Goal: Complete application form

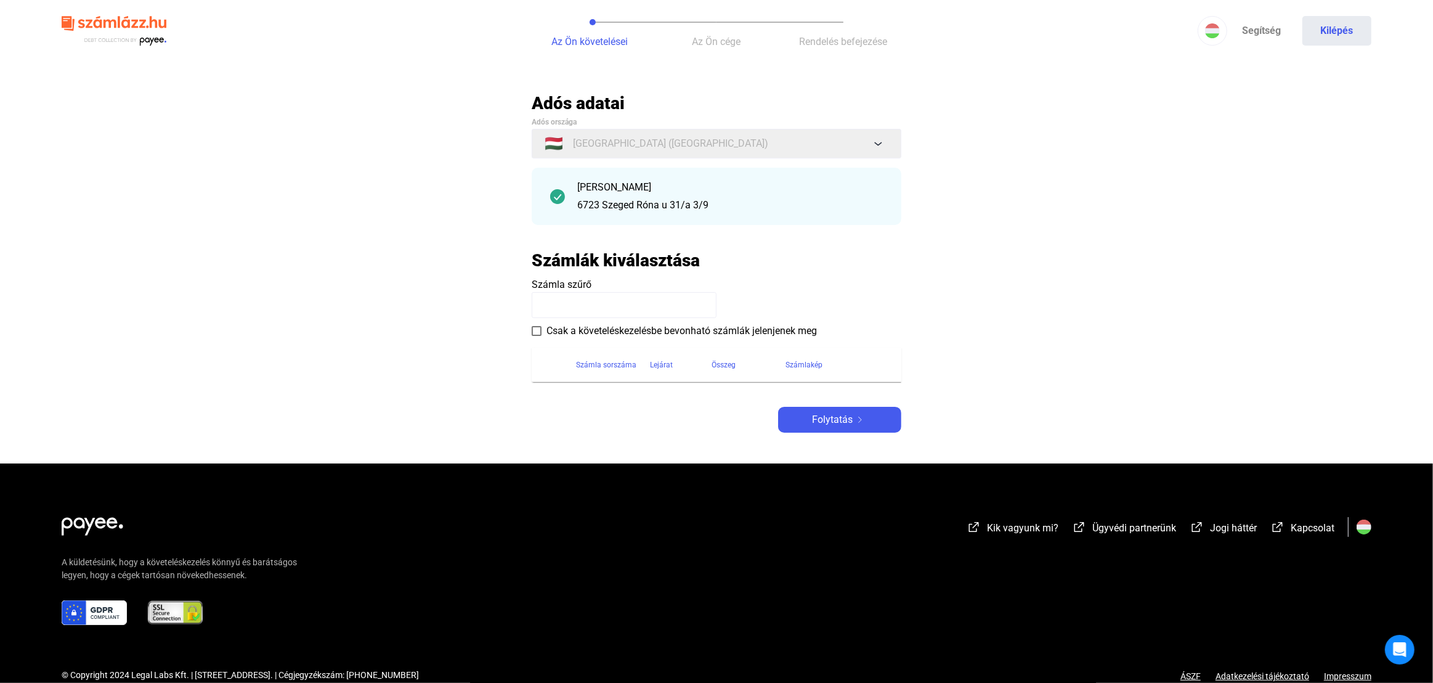
click at [538, 338] on section "Számla sorszáma Lejárat Összeg Számlakép" at bounding box center [717, 360] width 370 height 44
click at [535, 338] on section "Számla sorszáma Lejárat Összeg Számlakép" at bounding box center [717, 360] width 370 height 44
click at [535, 335] on span at bounding box center [537, 331] width 10 height 10
click at [849, 414] on span "Folytatás" at bounding box center [832, 419] width 41 height 15
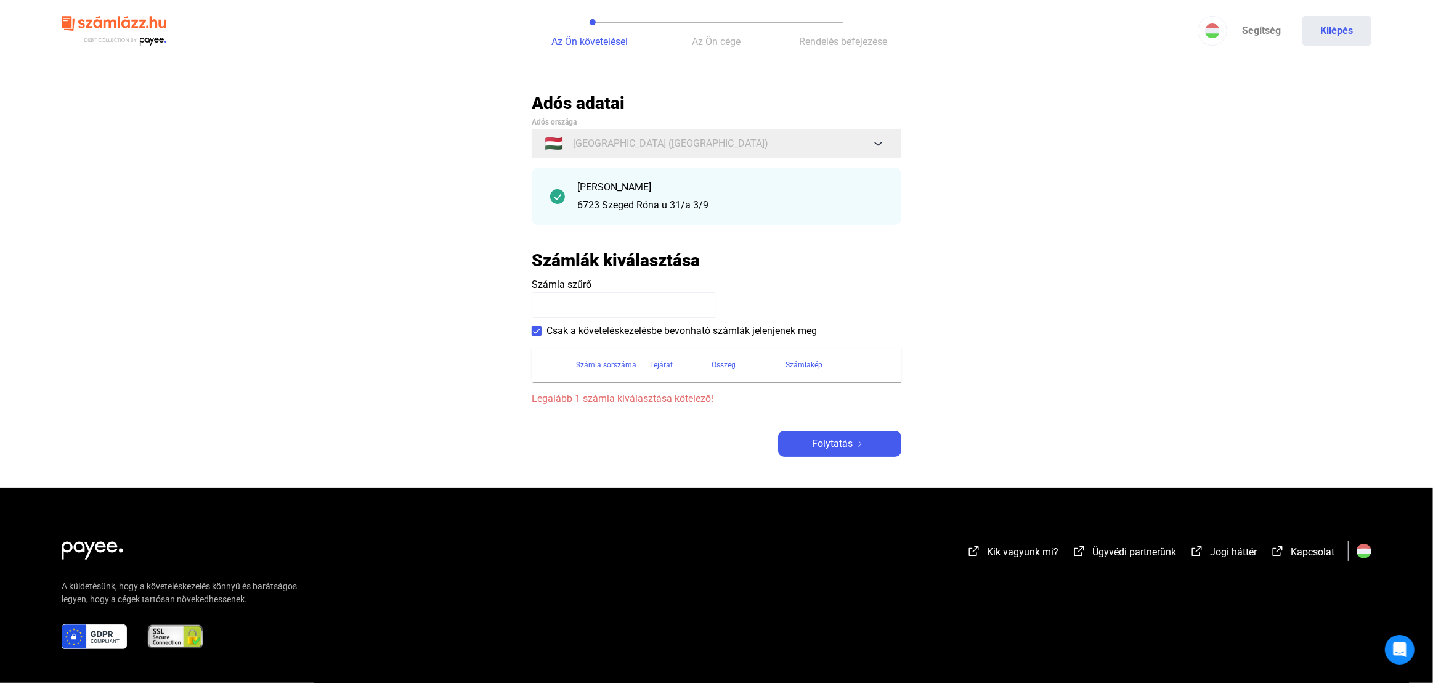
click at [607, 189] on div "[PERSON_NAME]" at bounding box center [730, 187] width 306 height 15
click at [538, 326] on span at bounding box center [537, 331] width 10 height 10
click at [611, 187] on div "[PERSON_NAME]" at bounding box center [730, 187] width 306 height 15
click at [832, 442] on span "Folytatás" at bounding box center [832, 443] width 41 height 15
click at [622, 367] on div "Számla sorszáma" at bounding box center [606, 364] width 60 height 15
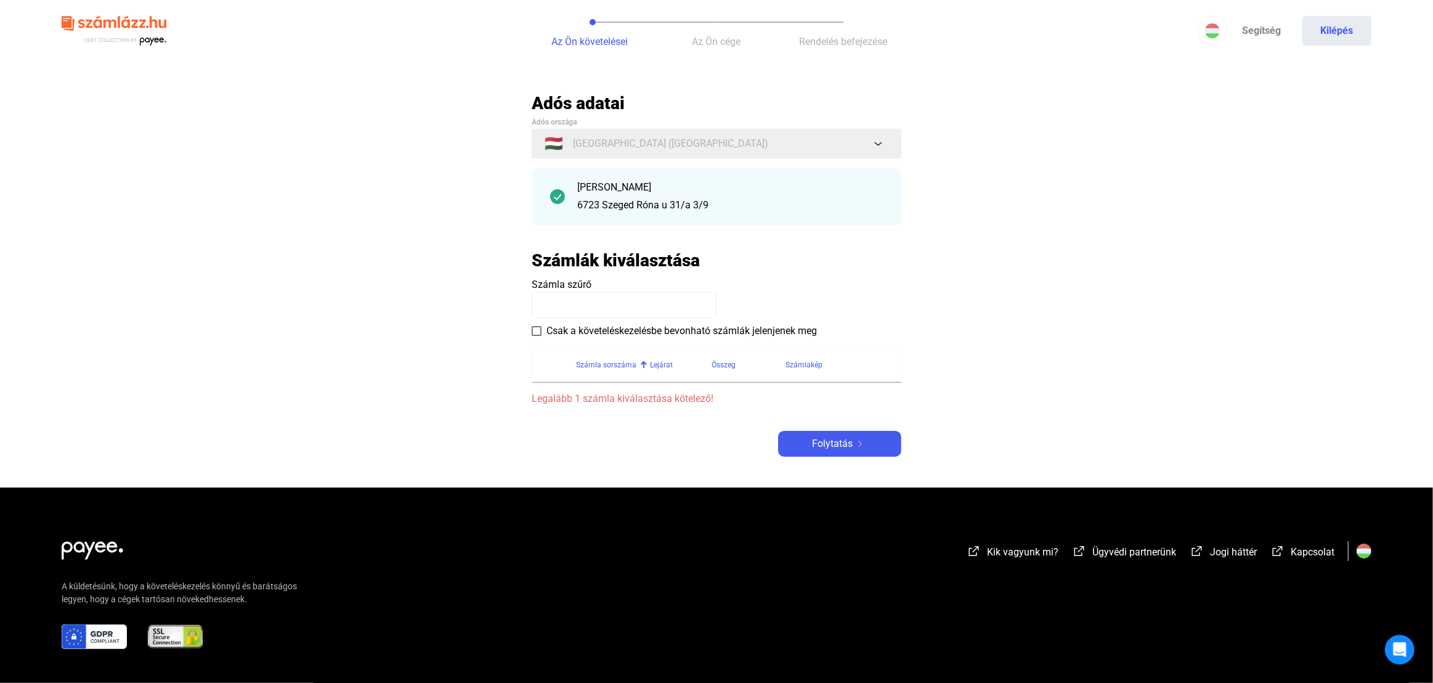
click at [619, 307] on input at bounding box center [624, 305] width 185 height 26
click at [683, 176] on div "[PERSON_NAME] [GEOGRAPHIC_DATA] u 31/a 3/9" at bounding box center [717, 196] width 370 height 57
click at [853, 182] on div "[PERSON_NAME]" at bounding box center [730, 187] width 306 height 15
click at [551, 198] on img at bounding box center [557, 196] width 15 height 15
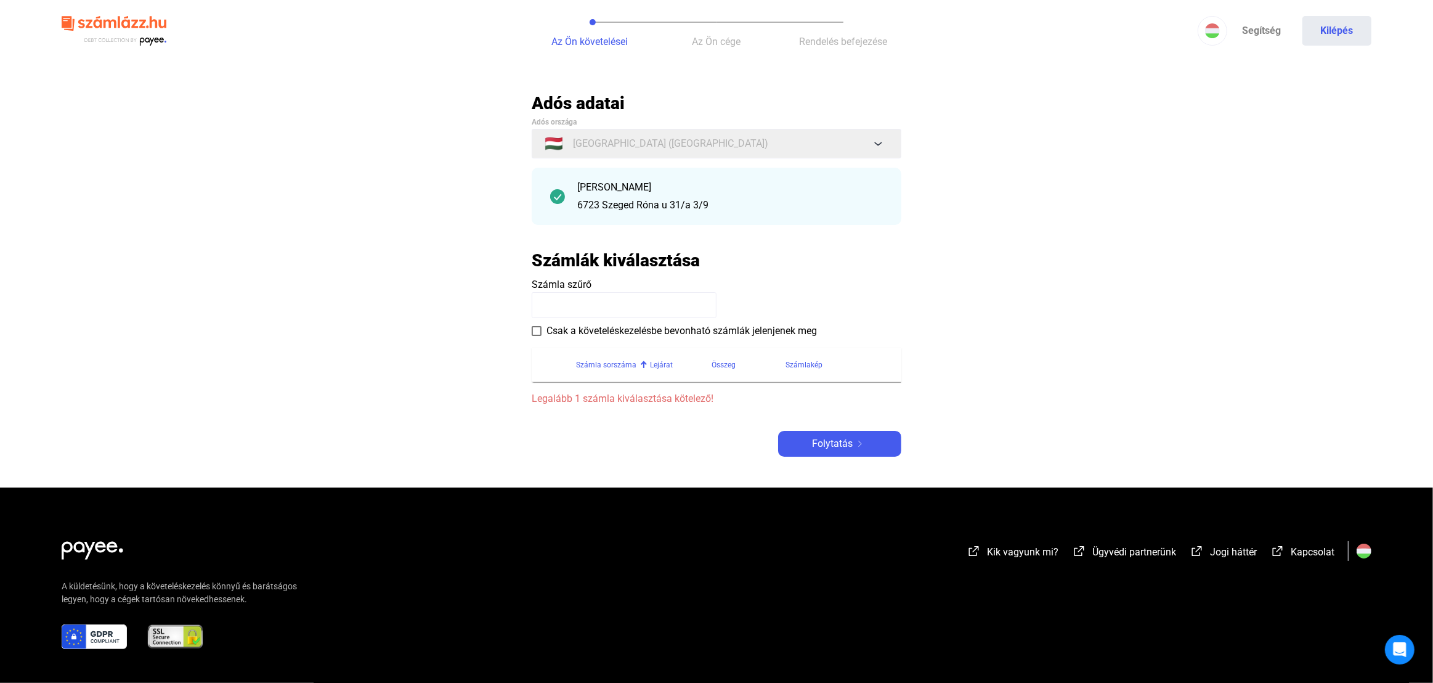
click at [555, 198] on img at bounding box center [557, 196] width 15 height 15
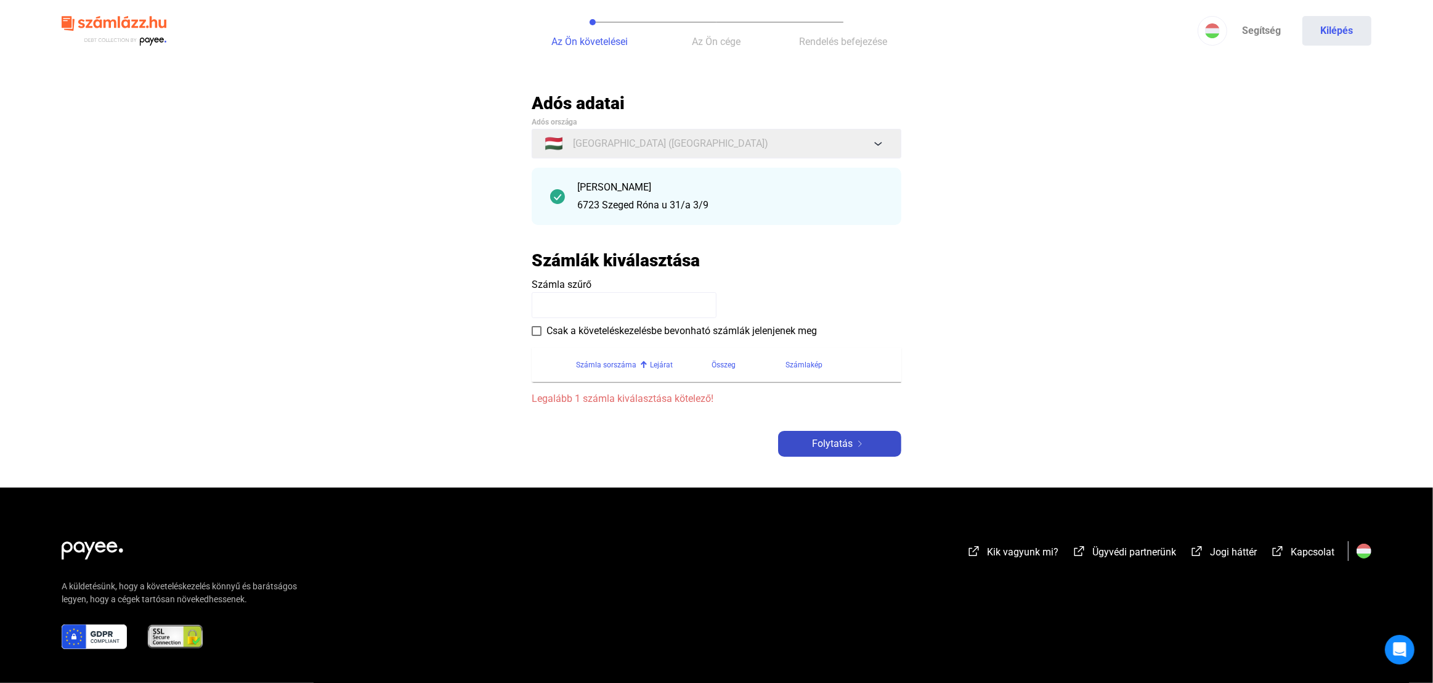
click at [835, 446] on span "Folytatás" at bounding box center [832, 443] width 41 height 15
click at [835, 444] on span "Folytatás" at bounding box center [832, 443] width 41 height 15
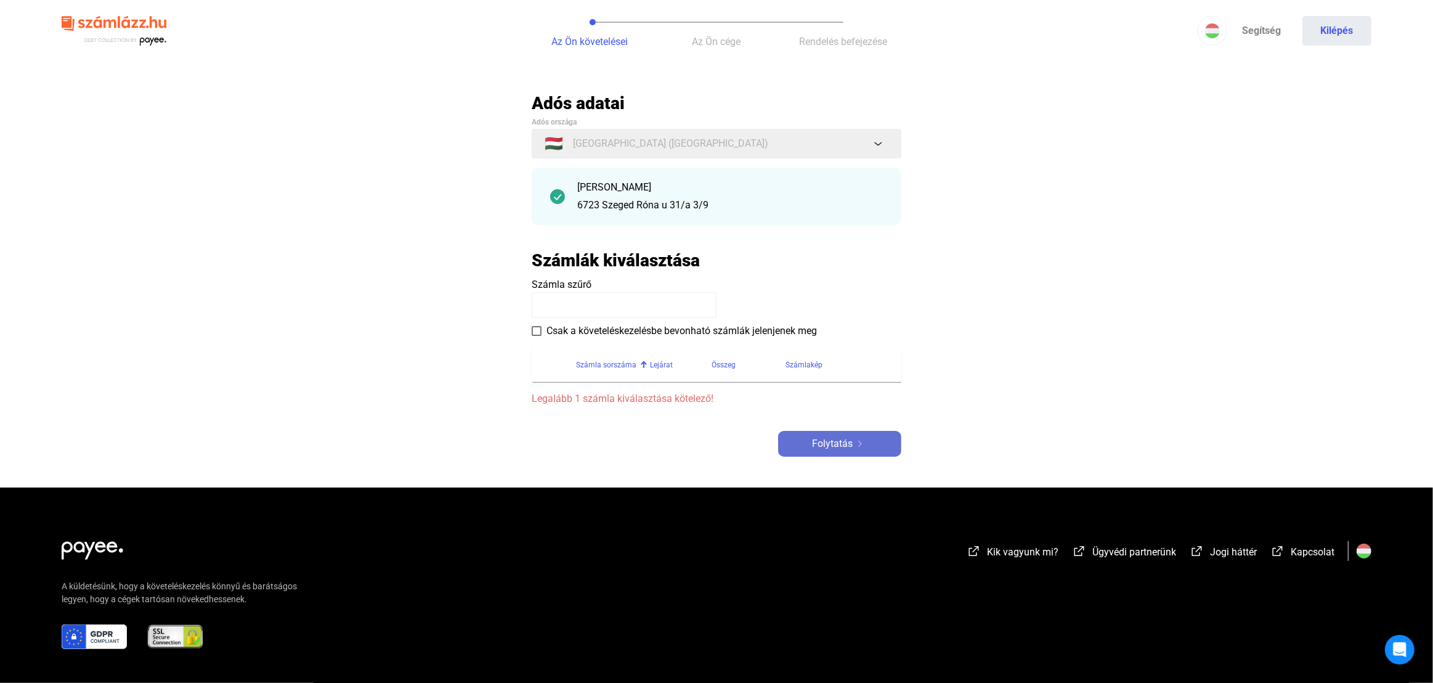
click at [835, 444] on span "Folytatás" at bounding box center [832, 443] width 41 height 15
click at [843, 195] on div "[PERSON_NAME] [GEOGRAPHIC_DATA] u 31/a 3/9" at bounding box center [730, 196] width 306 height 33
click at [832, 450] on span "Folytatás" at bounding box center [832, 443] width 41 height 15
